Goal: Task Accomplishment & Management: Complete application form

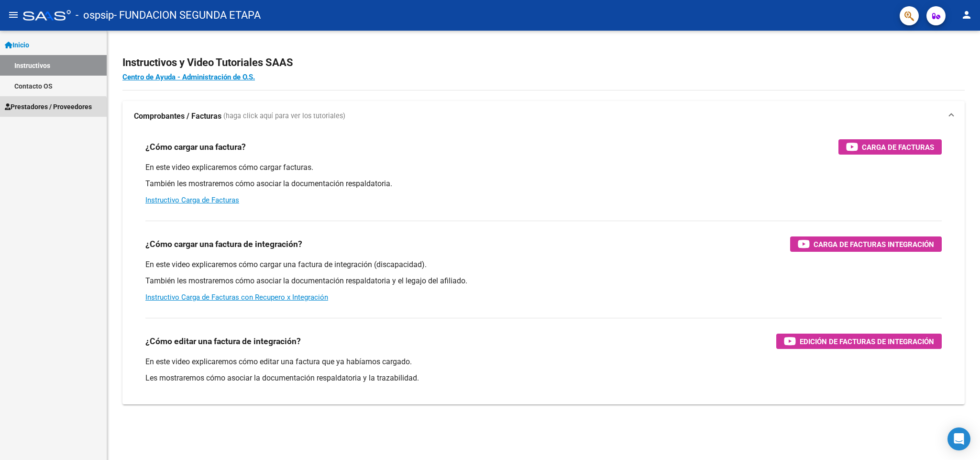
click at [34, 112] on link "Prestadores / Proveedores" at bounding box center [53, 106] width 107 height 21
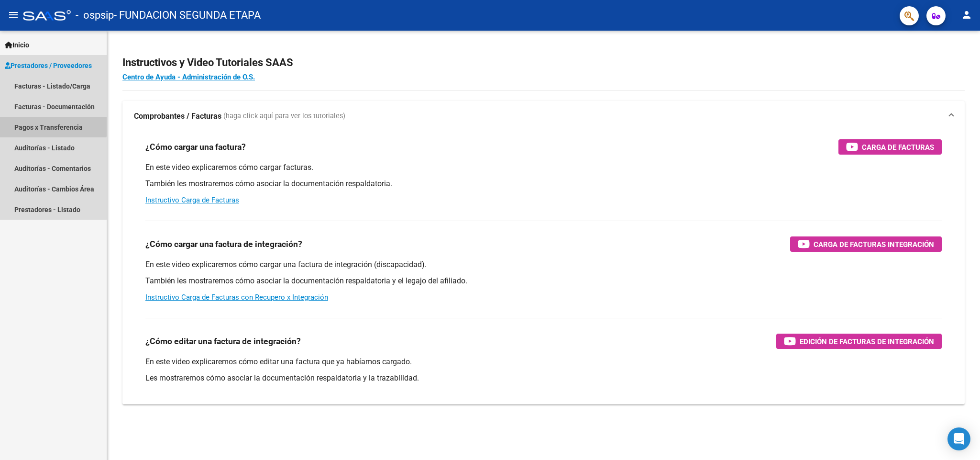
click at [41, 125] on link "Pagos x Transferencia" at bounding box center [53, 127] width 107 height 21
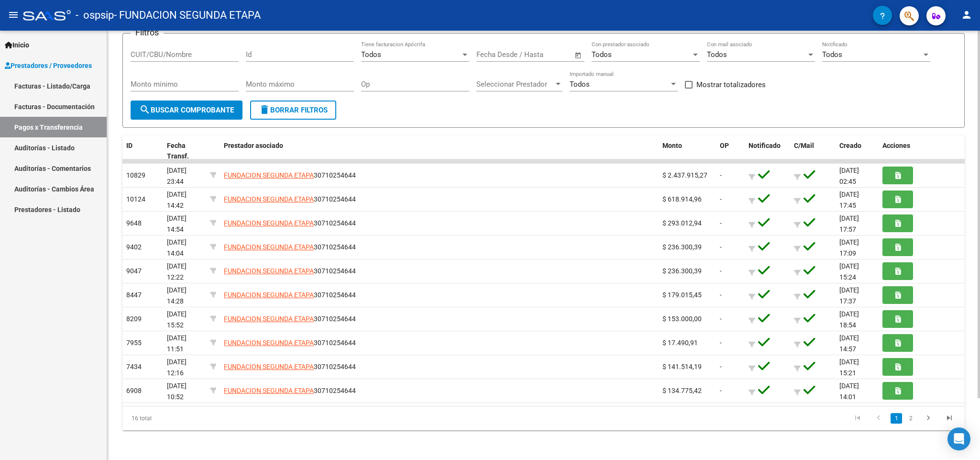
scroll to position [72, 0]
click at [979, 150] on div at bounding box center [979, 275] width 2 height 367
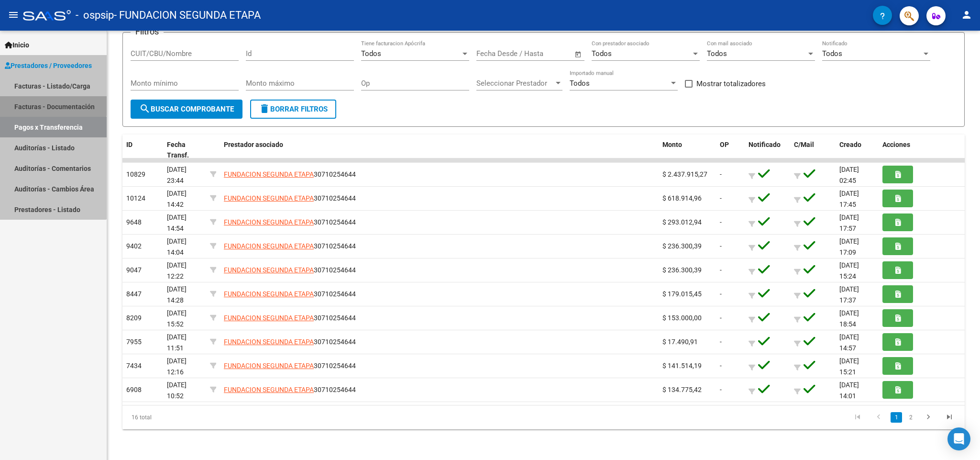
click at [33, 100] on link "Facturas - Documentación" at bounding box center [53, 106] width 107 height 21
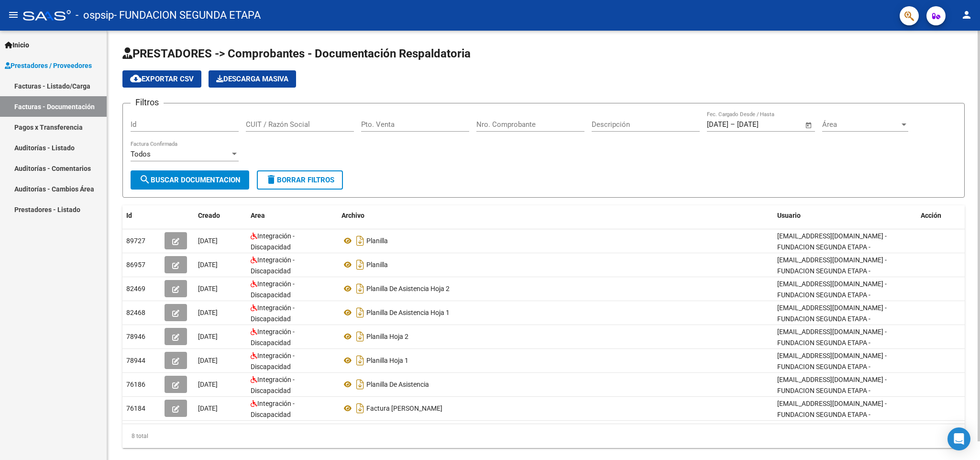
scroll to position [19, 0]
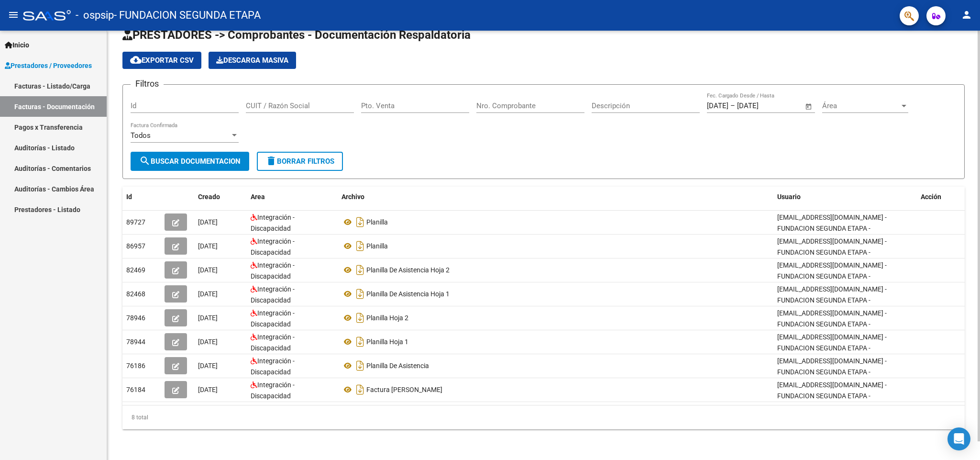
click at [978, 151] on div at bounding box center [979, 254] width 2 height 410
click at [970, 156] on div "PRESTADORES -> Comprobantes - Documentación Respaldatoria cloud_download Export…" at bounding box center [544, 236] width 875 height 448
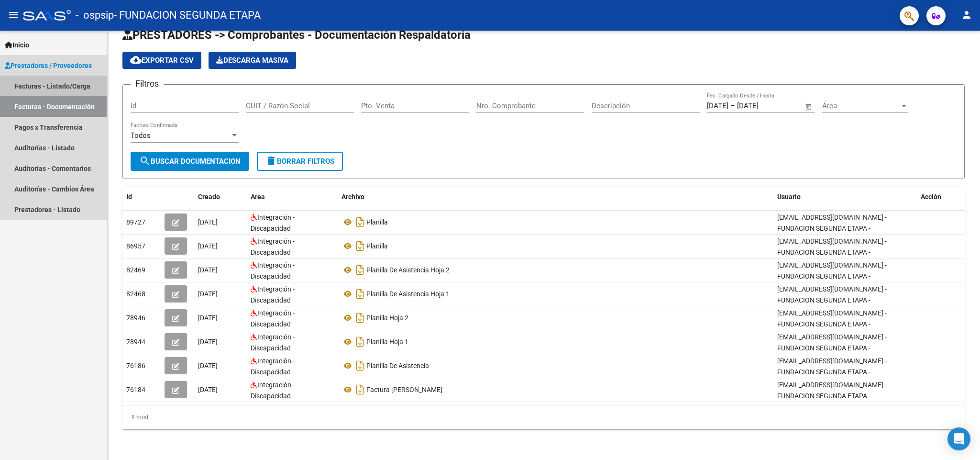
click at [23, 80] on link "Facturas - Listado/Carga" at bounding box center [53, 86] width 107 height 21
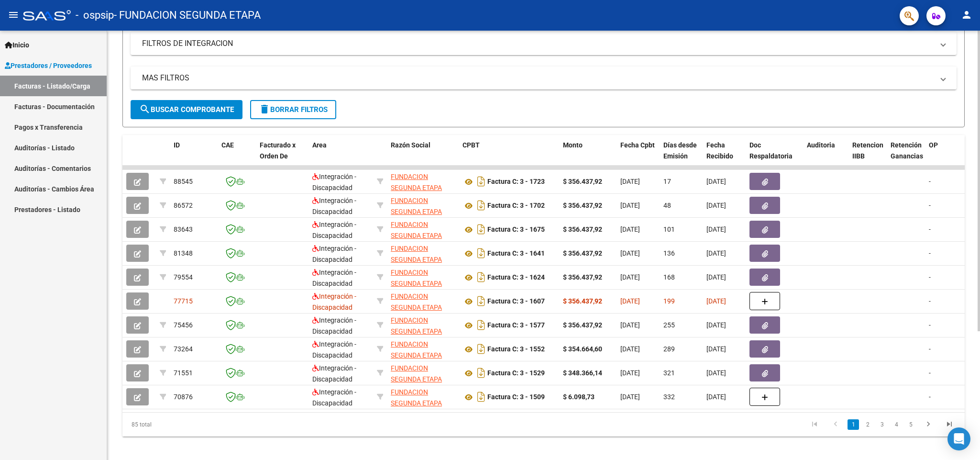
scroll to position [184, 0]
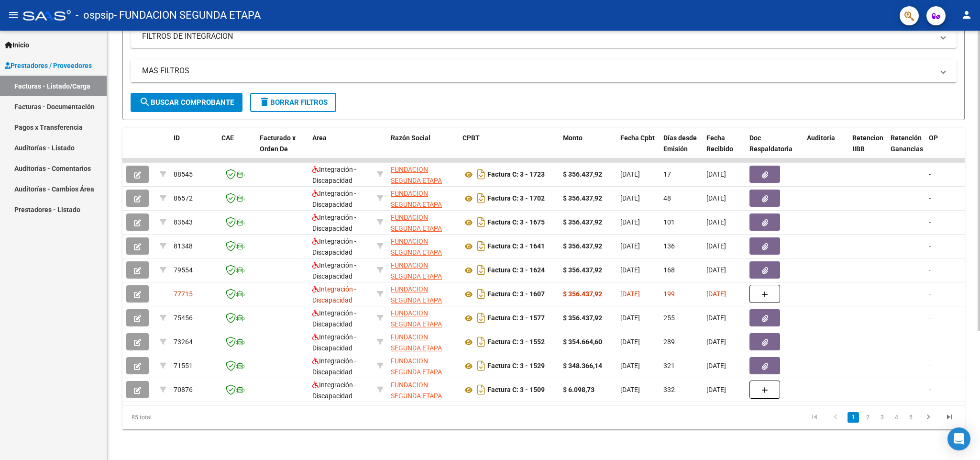
click at [979, 275] on div at bounding box center [979, 309] width 2 height 300
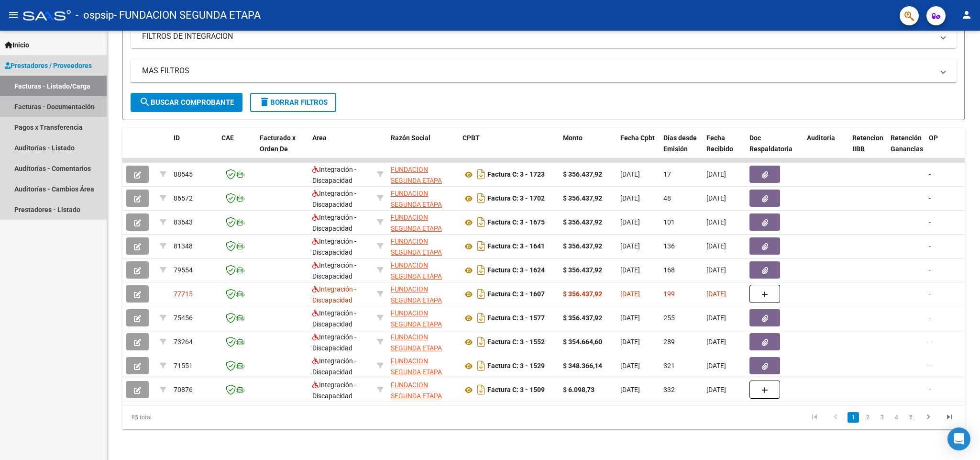
click at [58, 108] on link "Facturas - Documentación" at bounding box center [53, 106] width 107 height 21
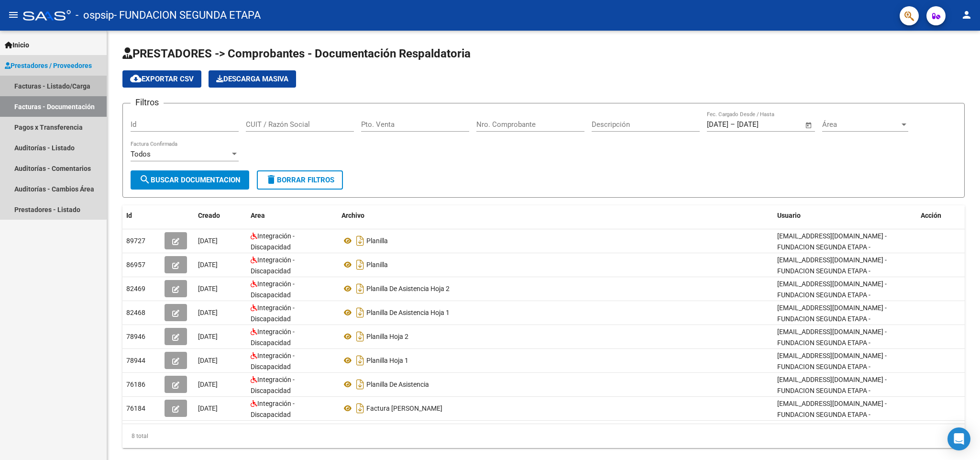
click at [52, 86] on link "Facturas - Listado/Carga" at bounding box center [53, 86] width 107 height 21
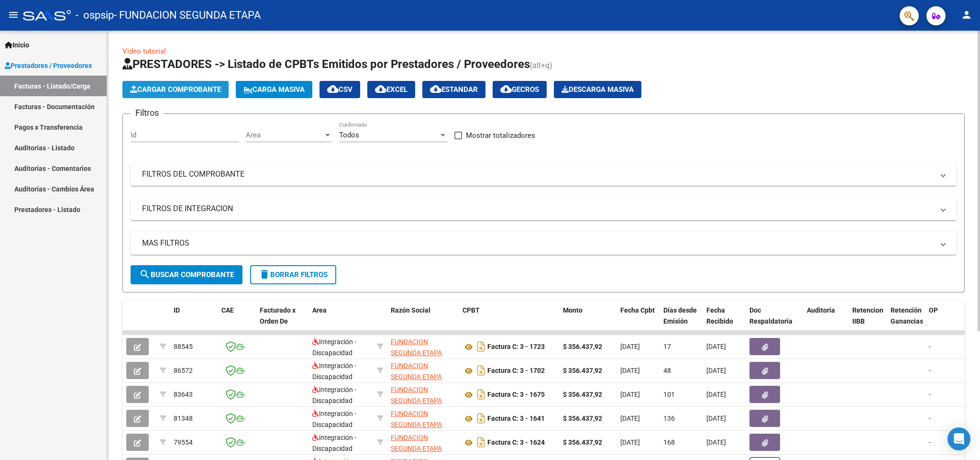
click at [186, 85] on span "Cargar Comprobante" at bounding box center [175, 89] width 91 height 9
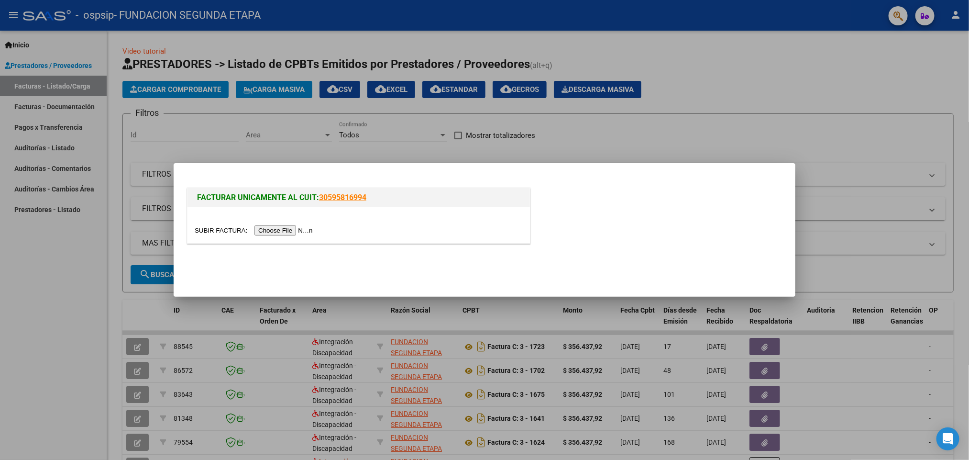
click at [285, 229] on input "file" at bounding box center [255, 230] width 121 height 10
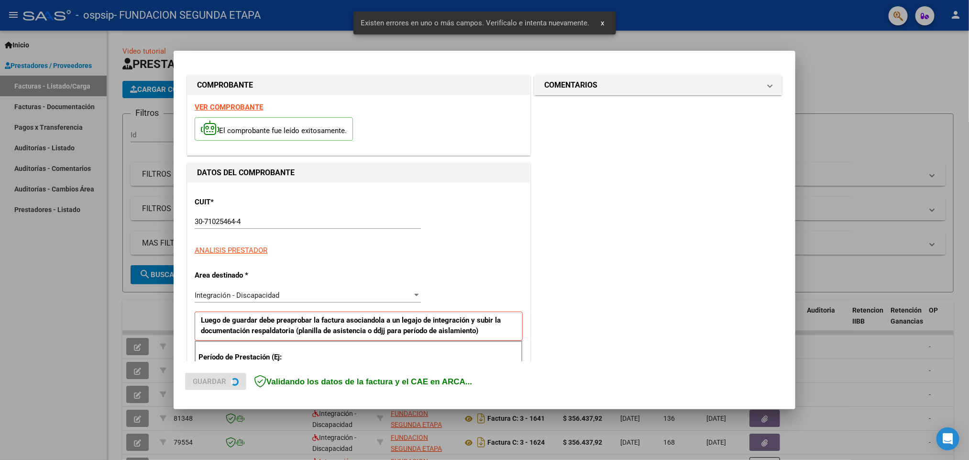
scroll to position [168, 0]
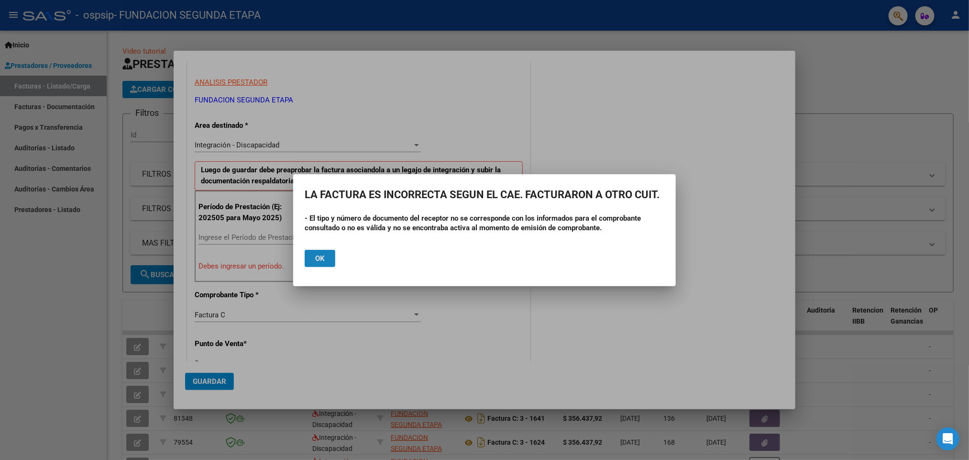
click at [319, 257] on span "Ok" at bounding box center [320, 258] width 10 height 9
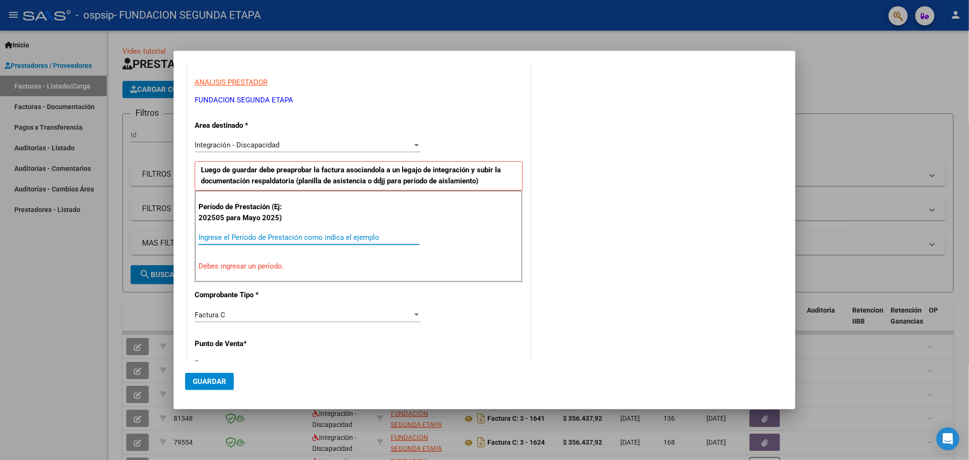
click at [284, 235] on input "Ingrese el Período de Prestación como indica el ejemplo" at bounding box center [308, 237] width 221 height 9
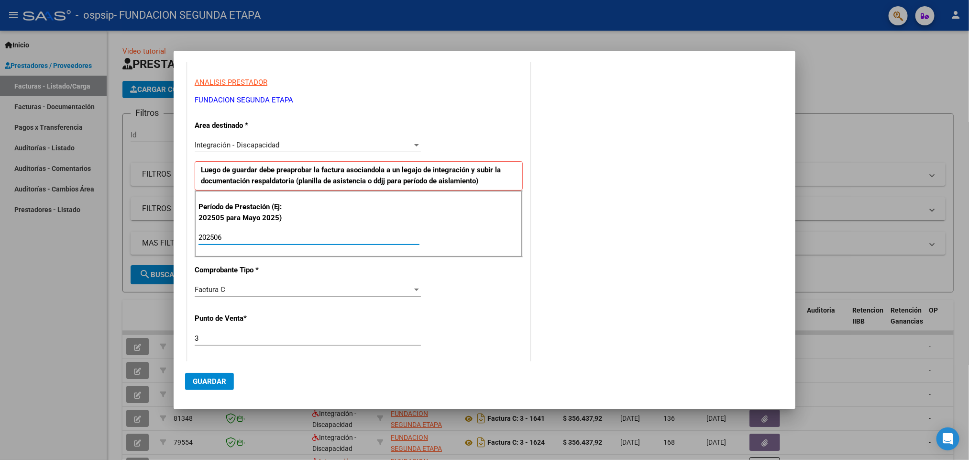
type input "202506"
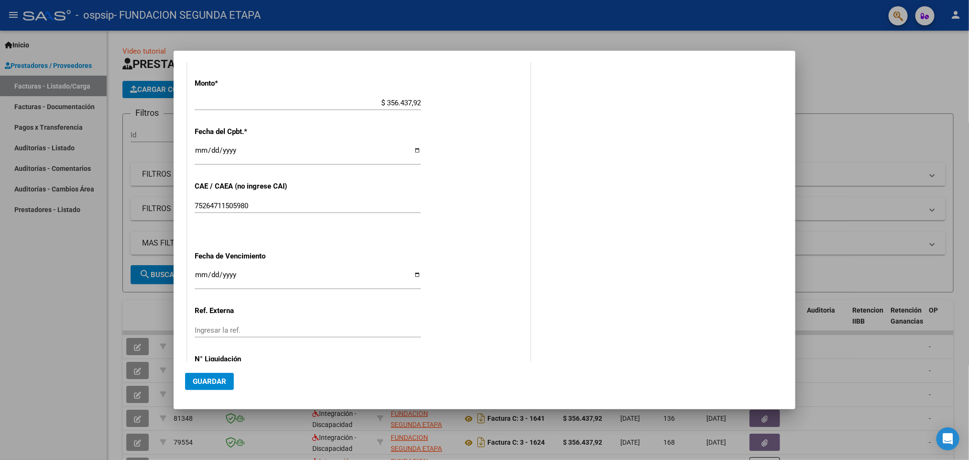
scroll to position [545, 0]
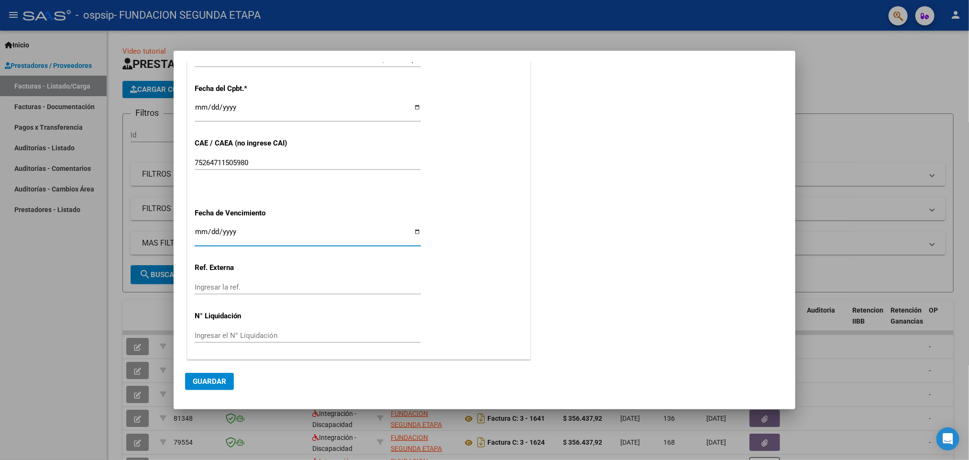
click at [248, 234] on input "Ingresar la fecha" at bounding box center [308, 235] width 226 height 15
type input "[DATE]"
click at [210, 384] on span "Guardar" at bounding box center [209, 381] width 33 height 9
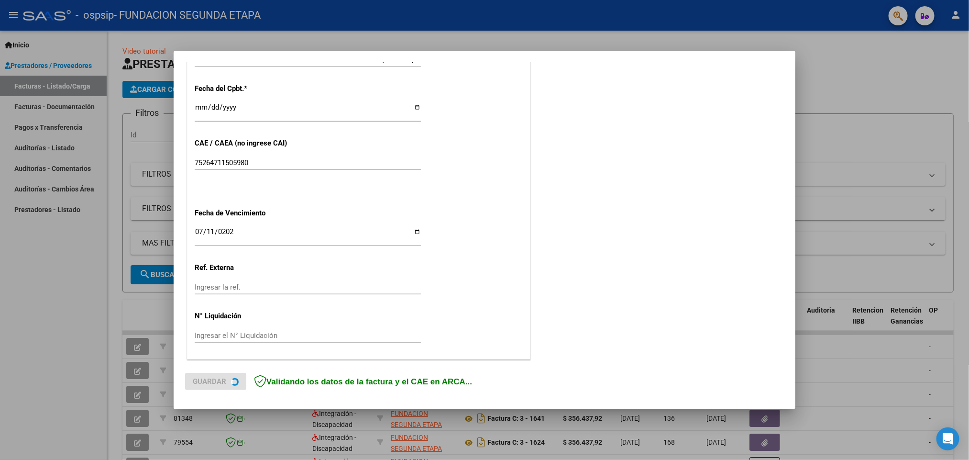
click at [210, 384] on div "COMPROBANTE VER COMPROBANTE El comprobante fue leído exitosamente. DATOS DEL CO…" at bounding box center [484, 230] width 969 height 460
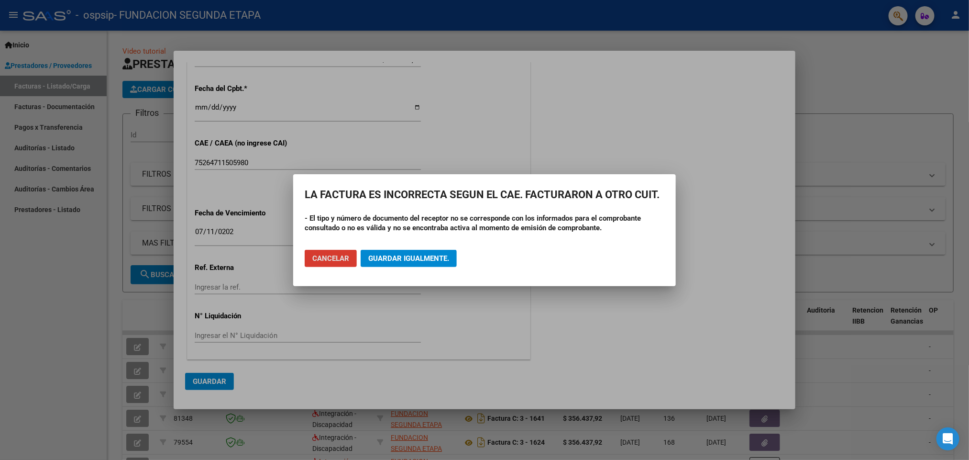
click at [413, 263] on button "Guardar igualmente." at bounding box center [409, 258] width 96 height 17
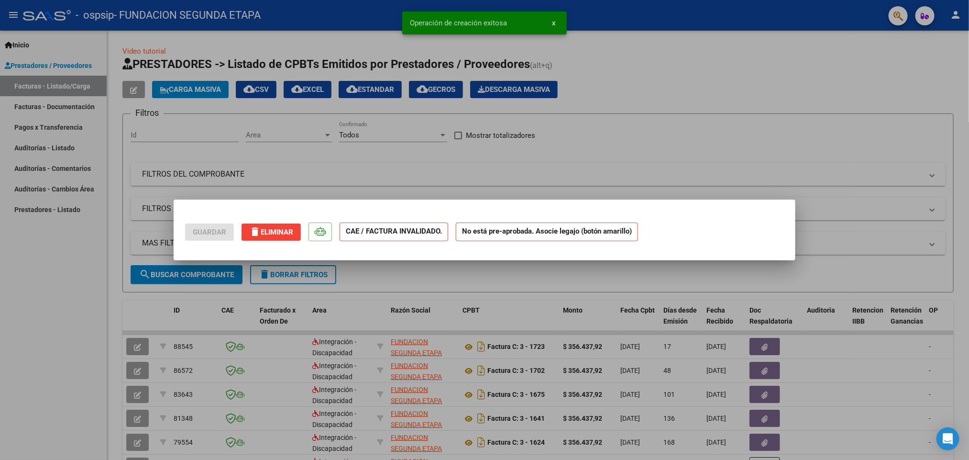
scroll to position [0, 0]
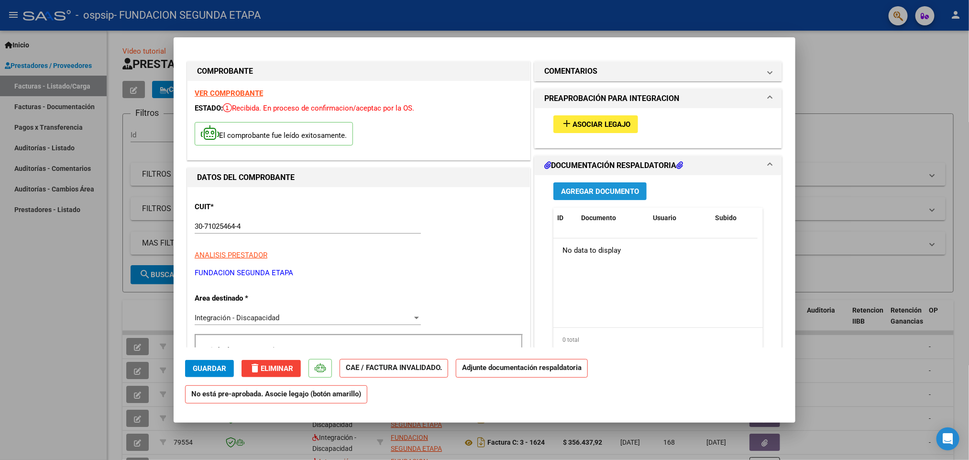
click at [602, 194] on span "Agregar Documento" at bounding box center [600, 191] width 78 height 9
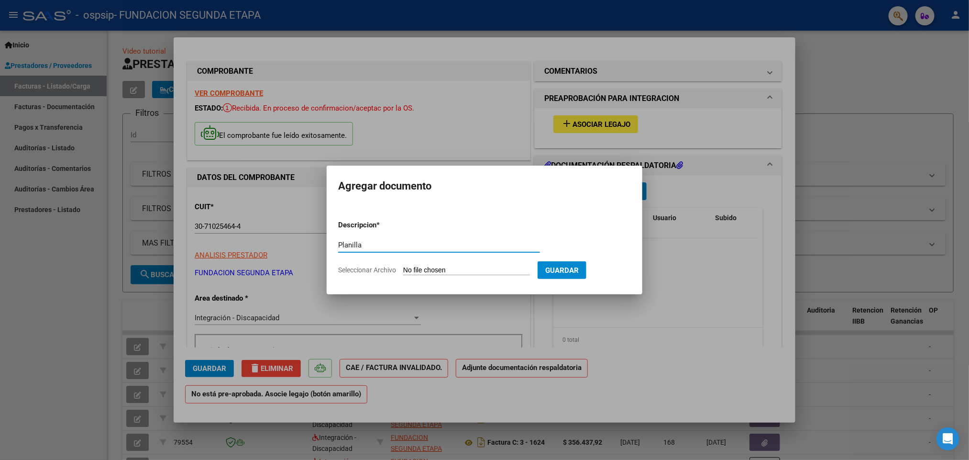
type input "Planilla"
